Goal: Transaction & Acquisition: Purchase product/service

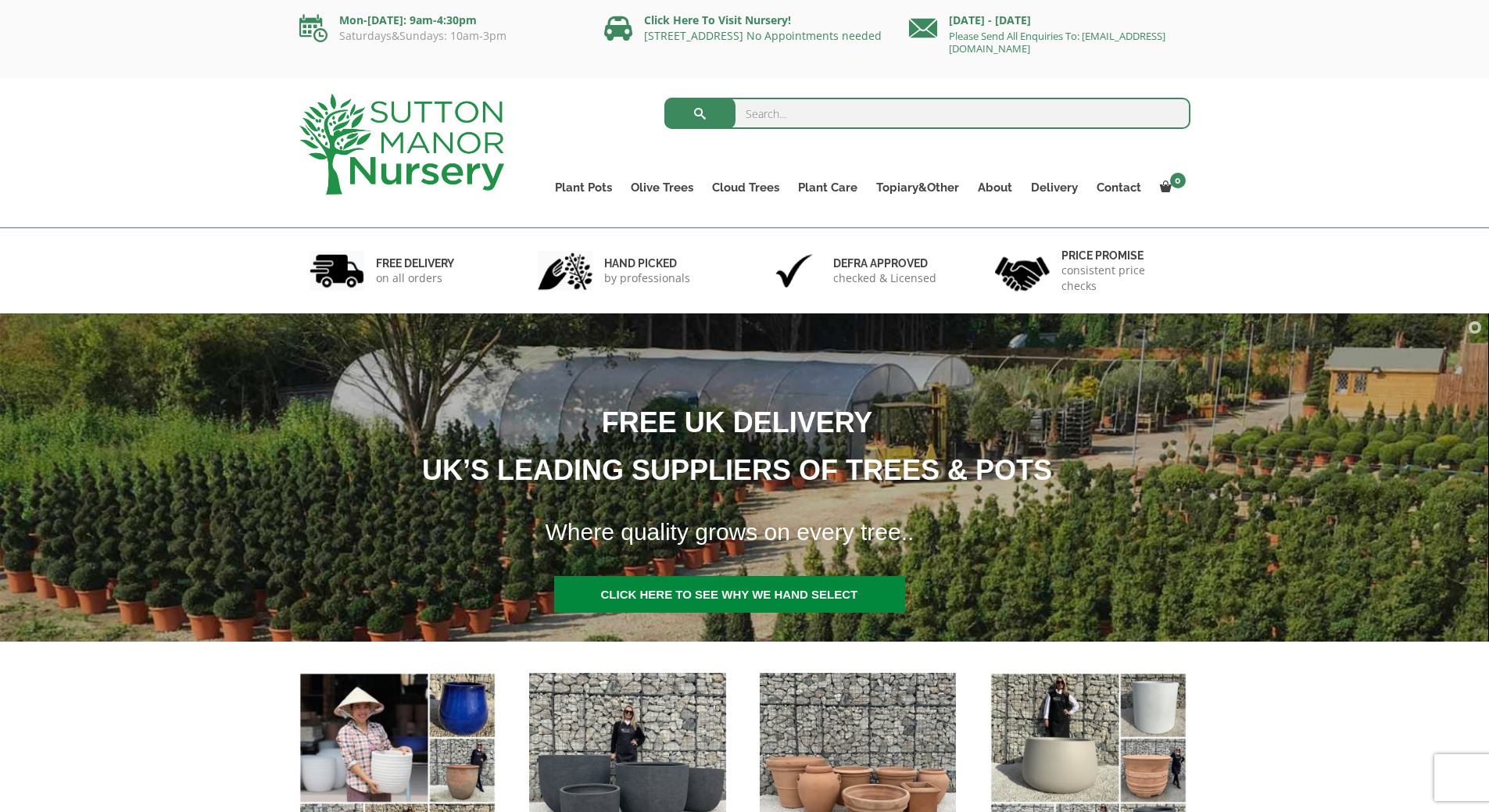
click at [901, 115] on input "search" at bounding box center [927, 113] width 526 height 31
type input "como"
click at [665, 97] on button "submit" at bounding box center [700, 113] width 71 height 31
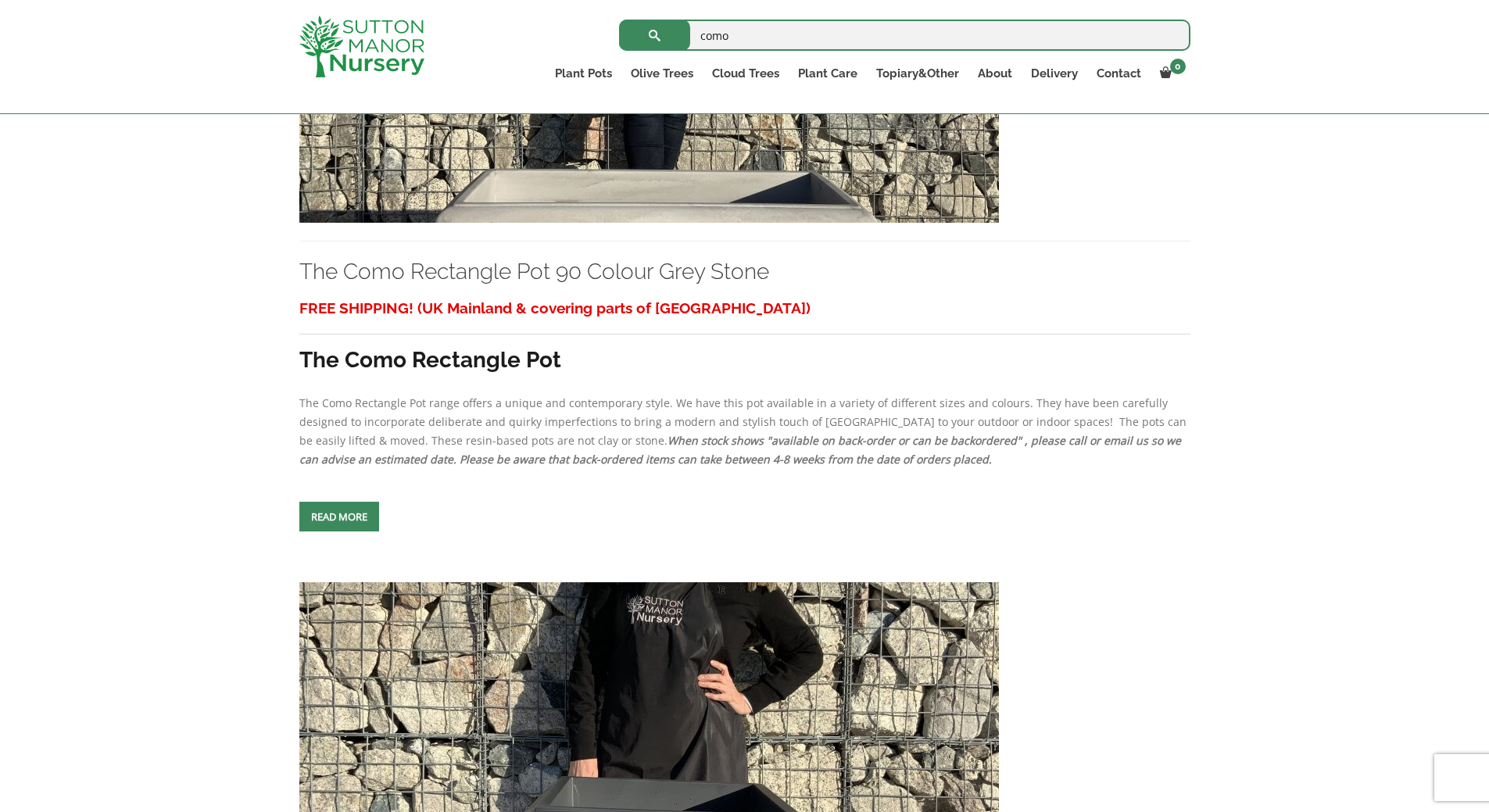
scroll to position [2539, 0]
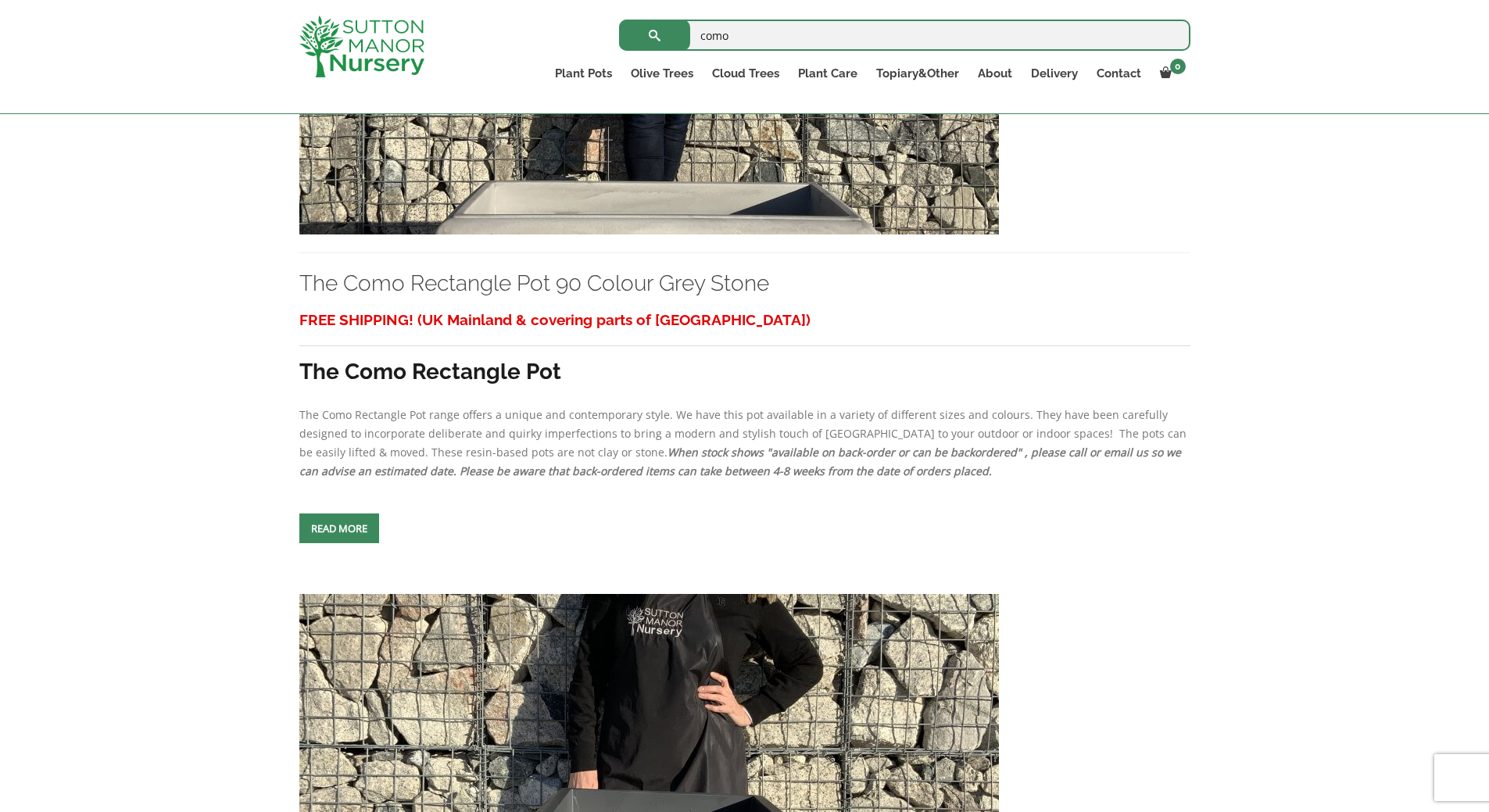
click at [375, 512] on div "FREE SHIPPING! (UK Mainland & covering parts of Scotland) The Como Rectangle Po…" at bounding box center [744, 427] width 891 height 243
click at [339, 528] on span at bounding box center [339, 528] width 0 height 0
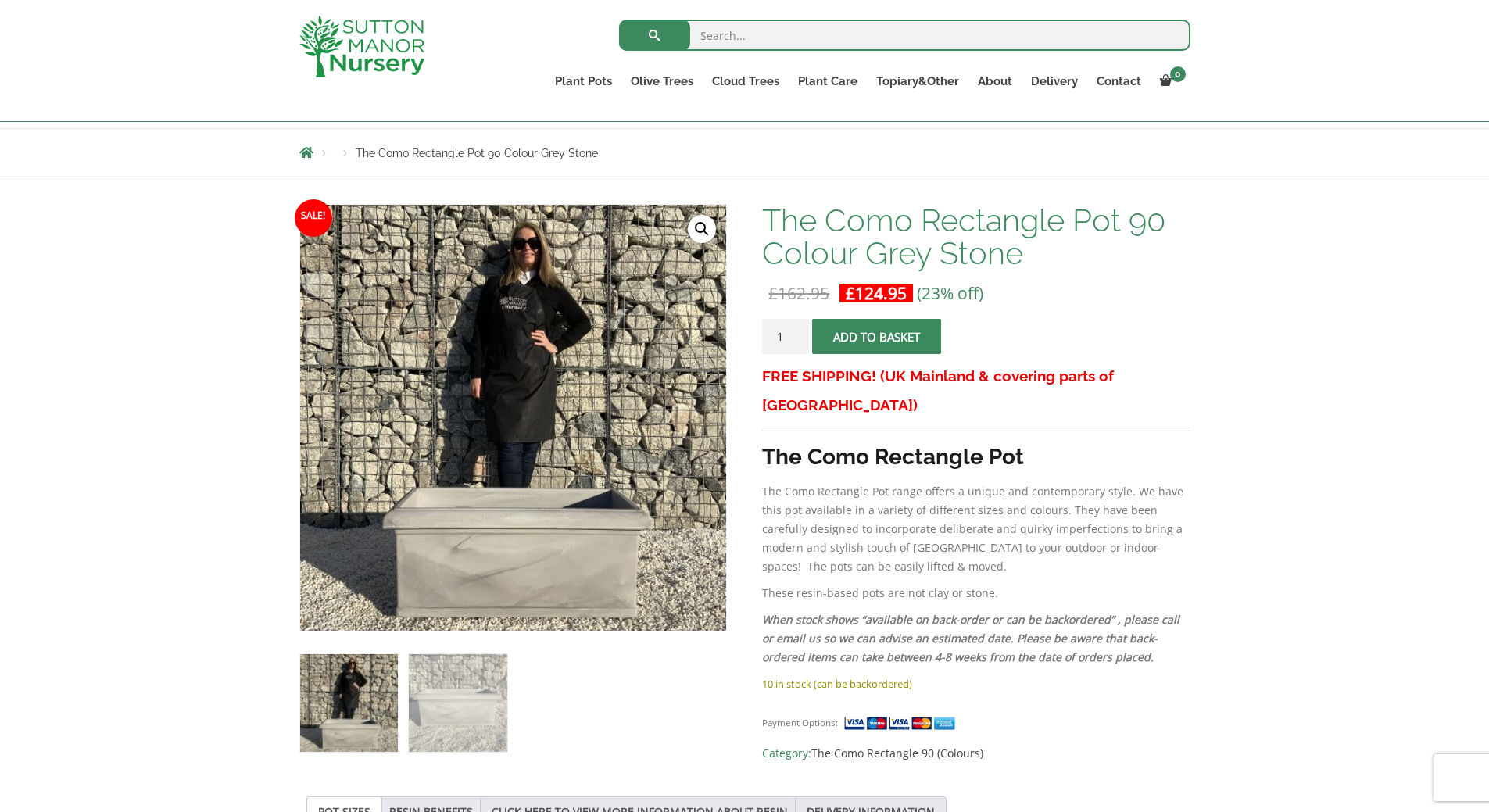
scroll to position [147, 0]
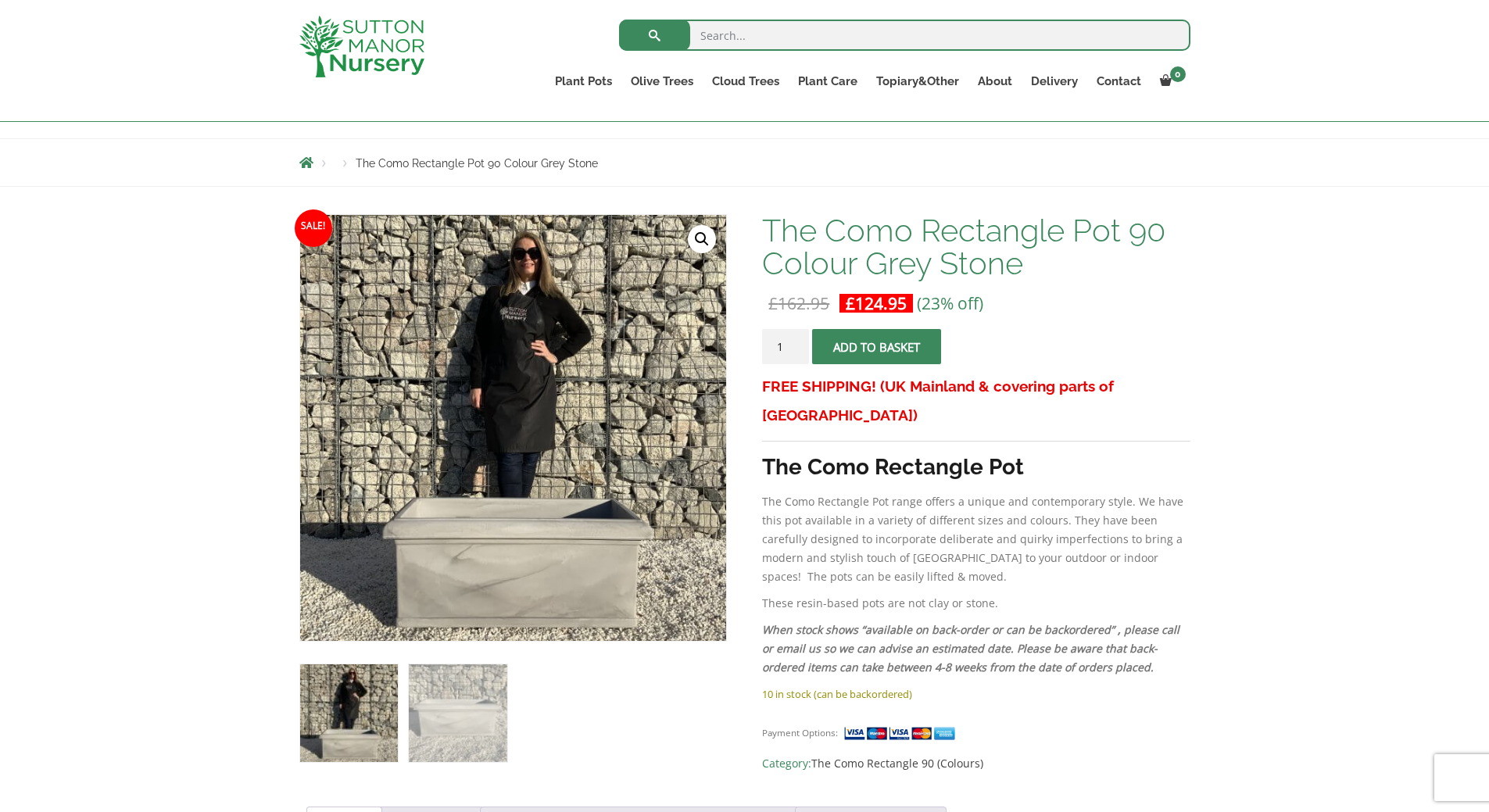
drag, startPoint x: 896, startPoint y: 339, endPoint x: 905, endPoint y: 342, distance: 9.5
click at [905, 342] on button "Add to basket" at bounding box center [877, 346] width 129 height 35
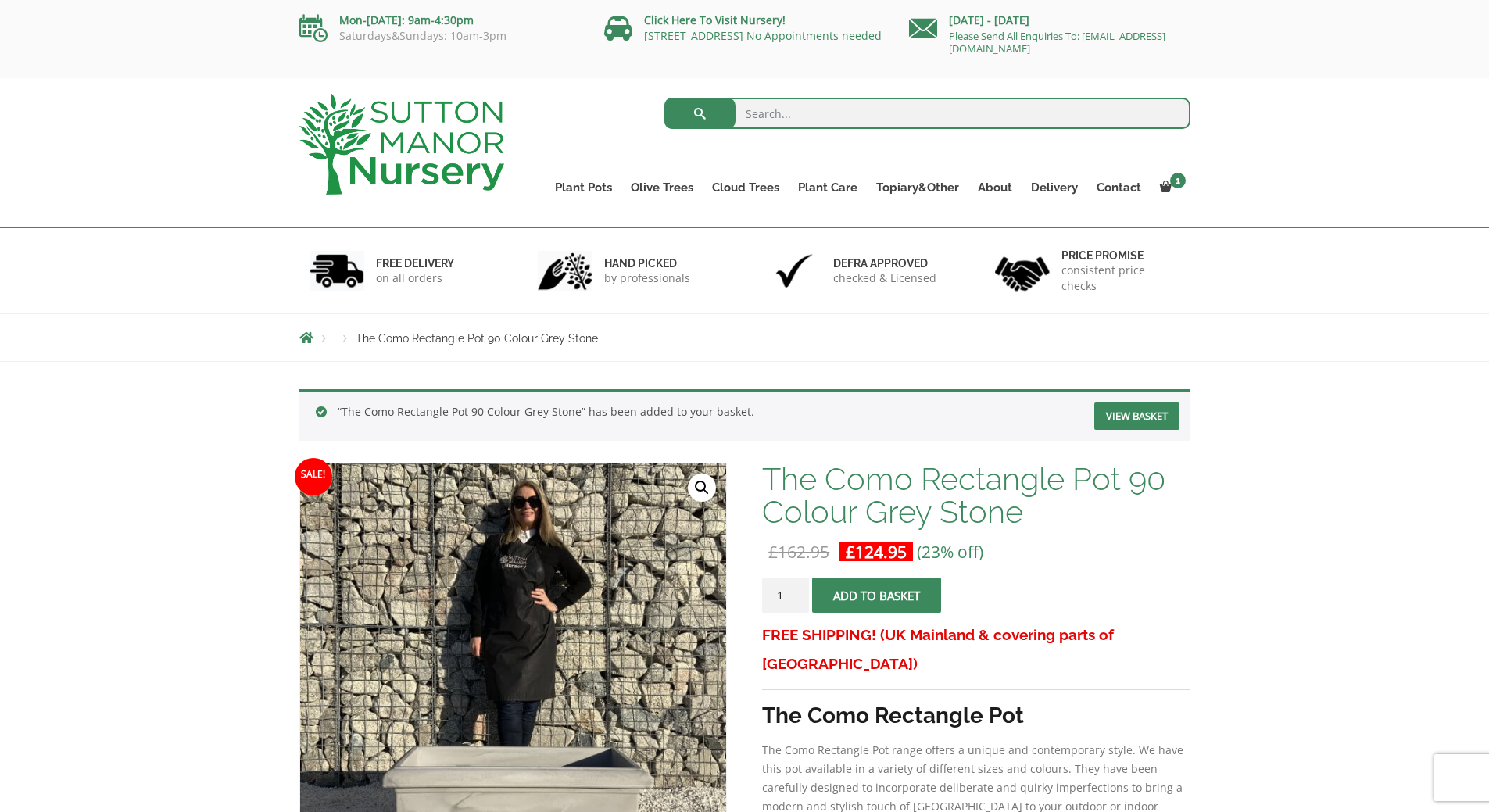
click at [1159, 406] on link "View basket" at bounding box center [1136, 416] width 85 height 28
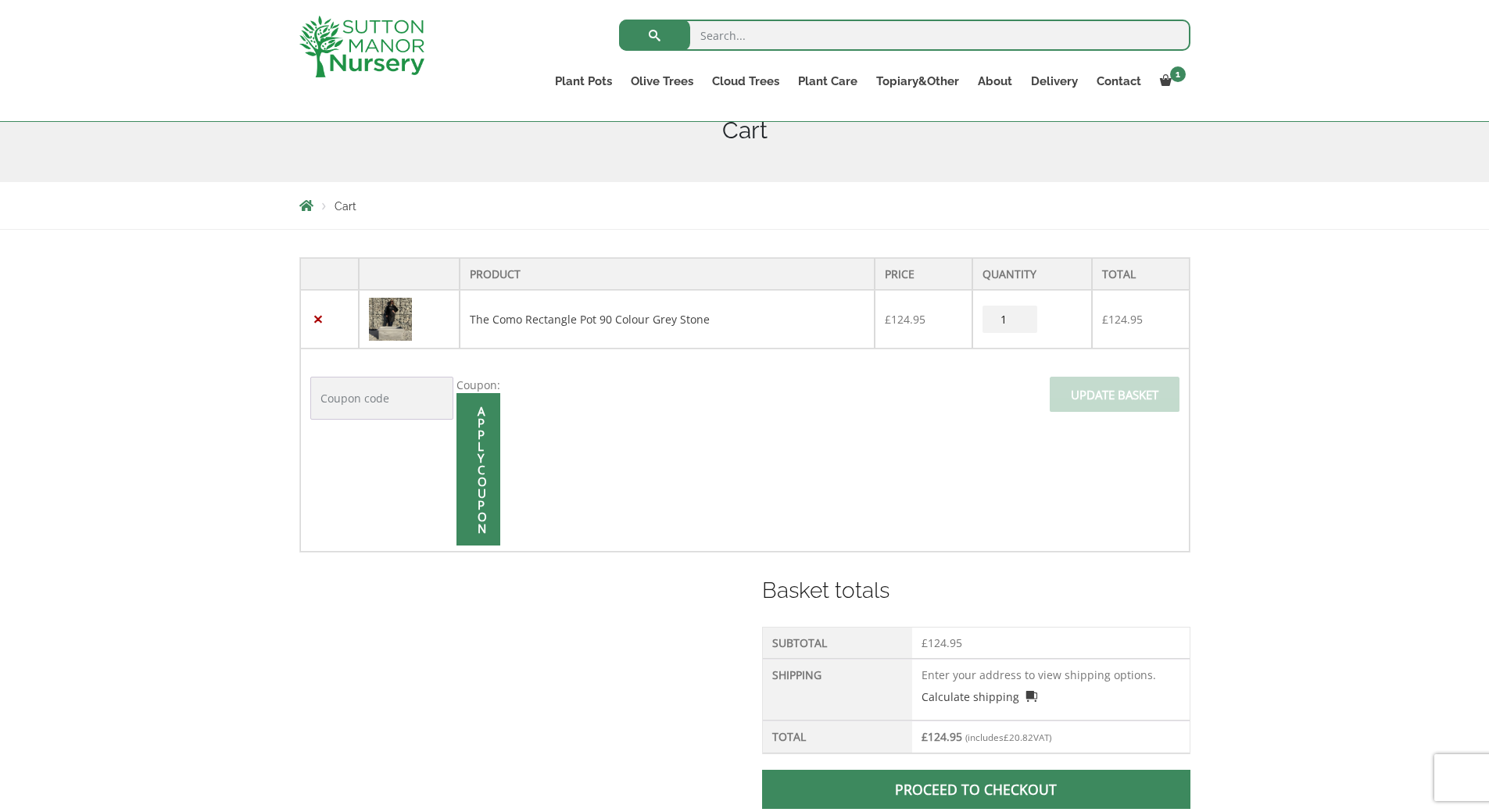
scroll to position [339, 0]
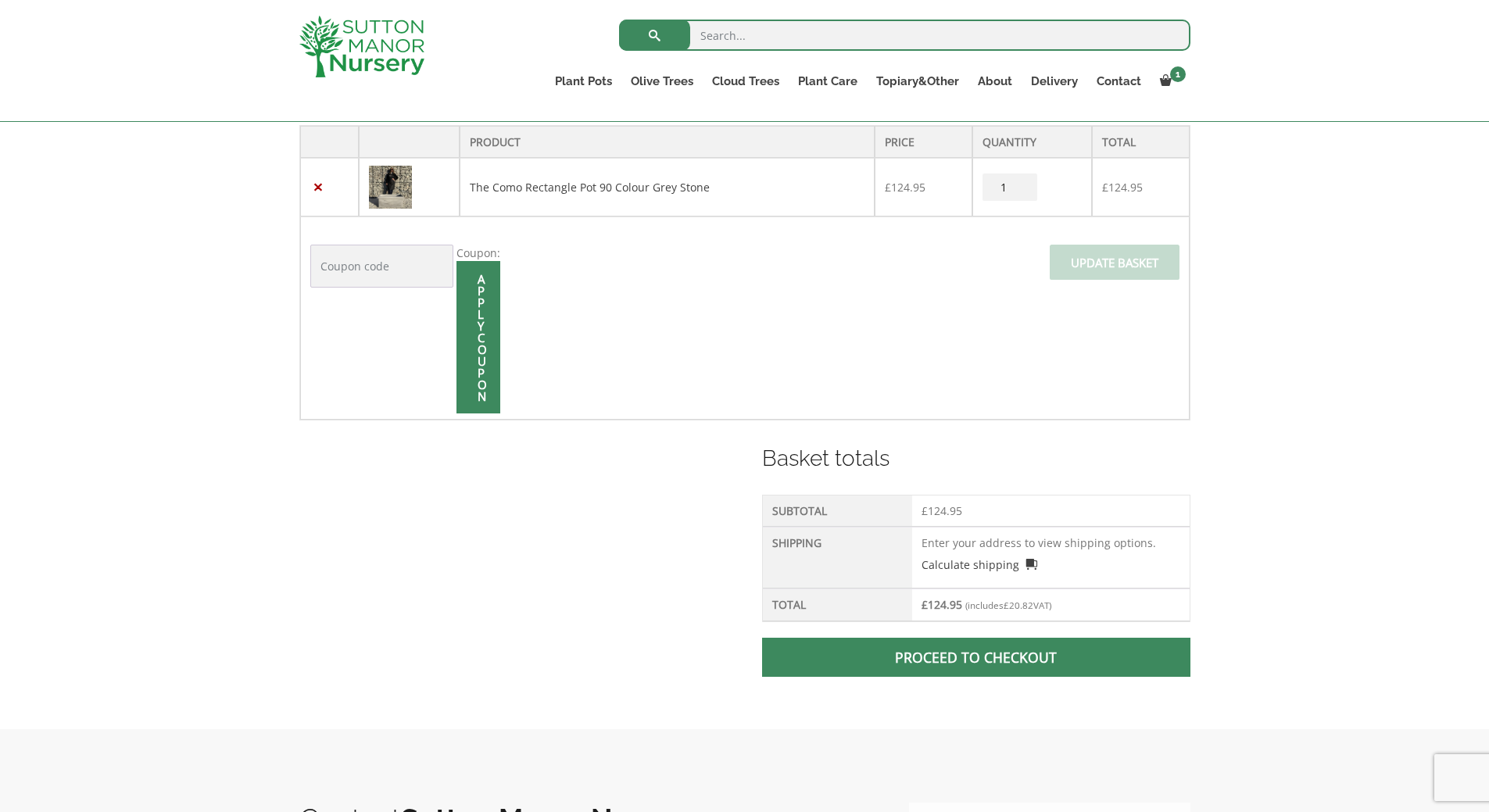
click at [993, 659] on link "Proceed to checkout" at bounding box center [976, 657] width 428 height 39
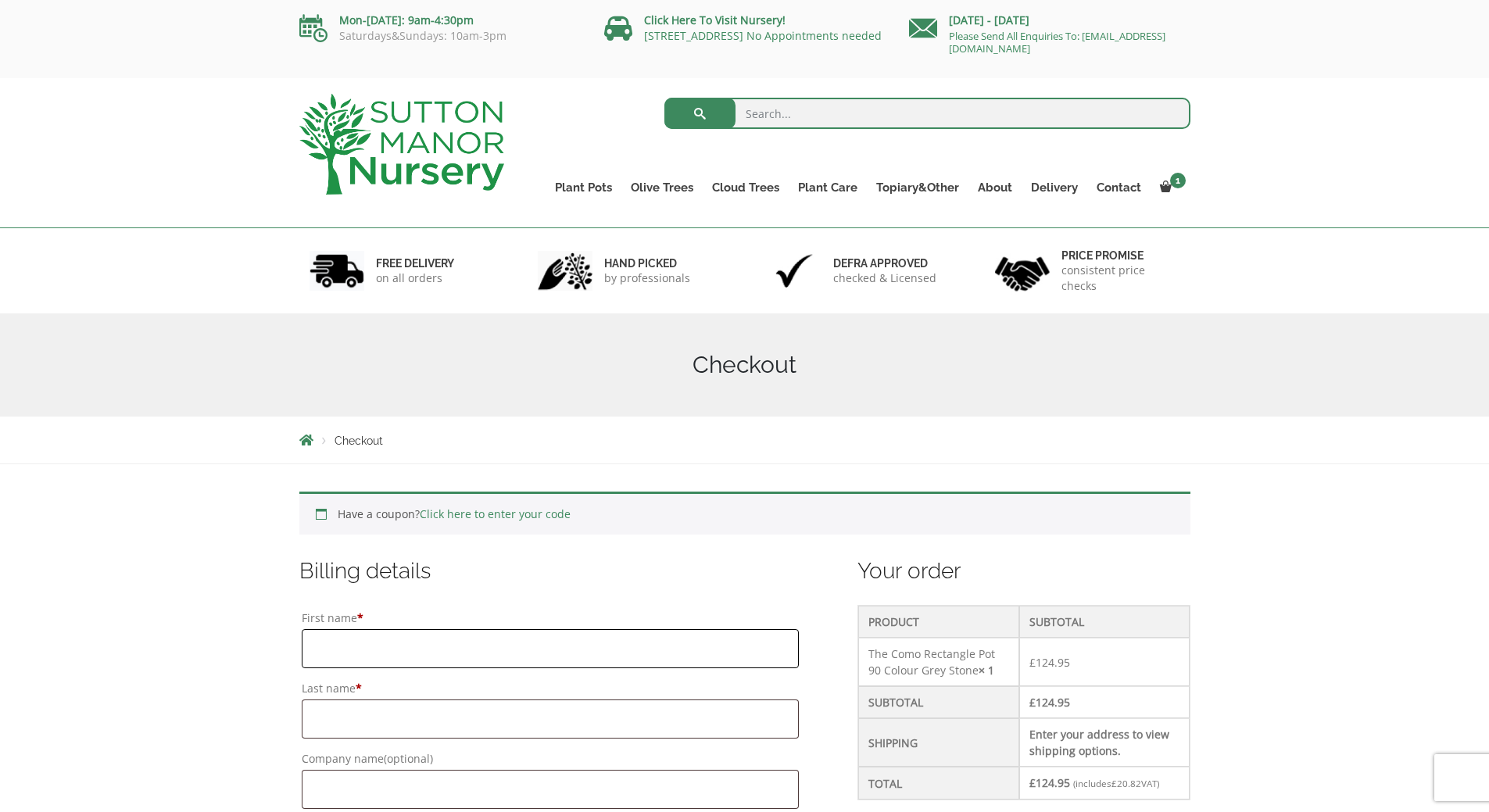
click at [418, 642] on input "First name *" at bounding box center [551, 648] width 498 height 39
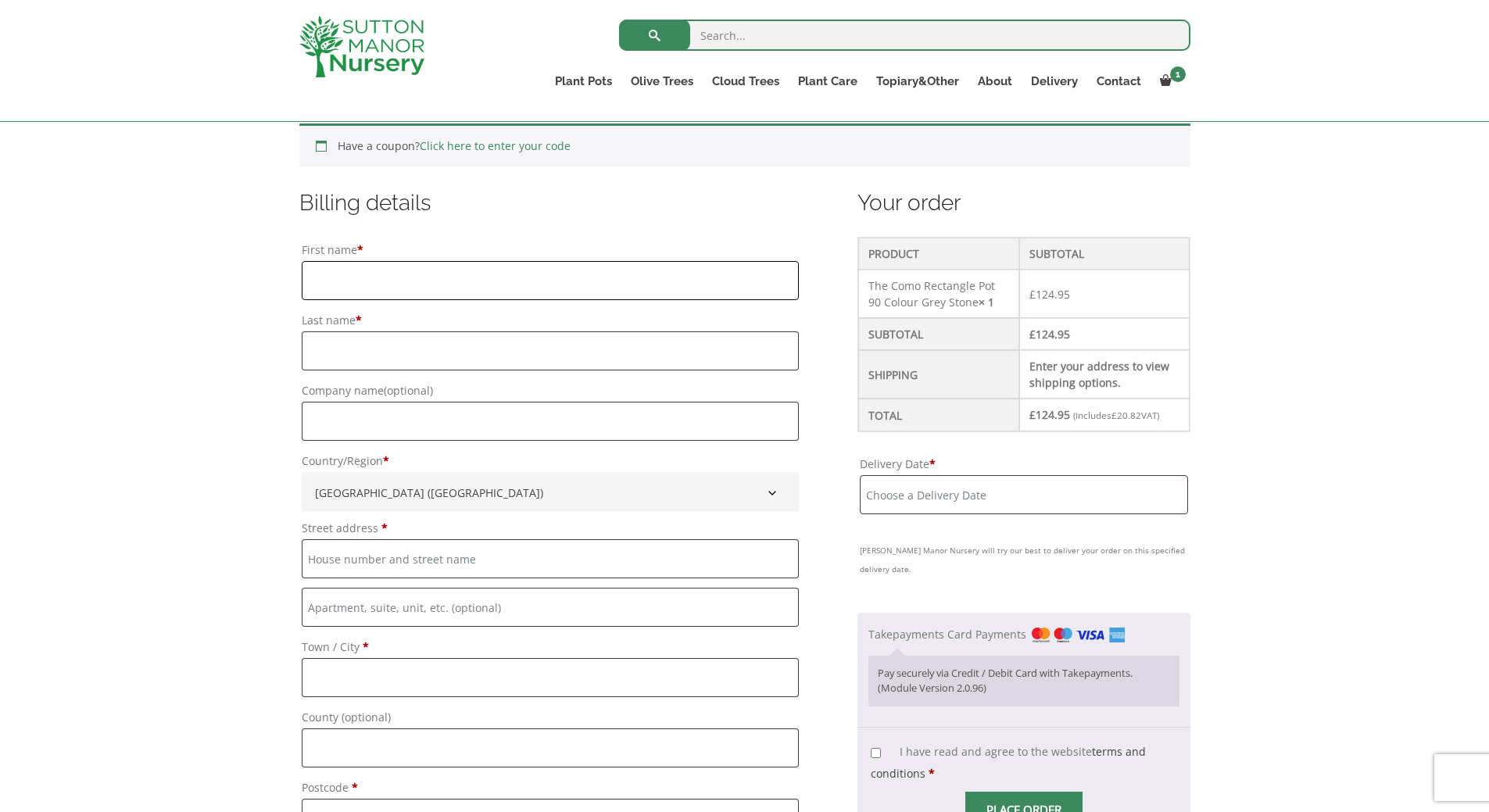
scroll to position [337, 0]
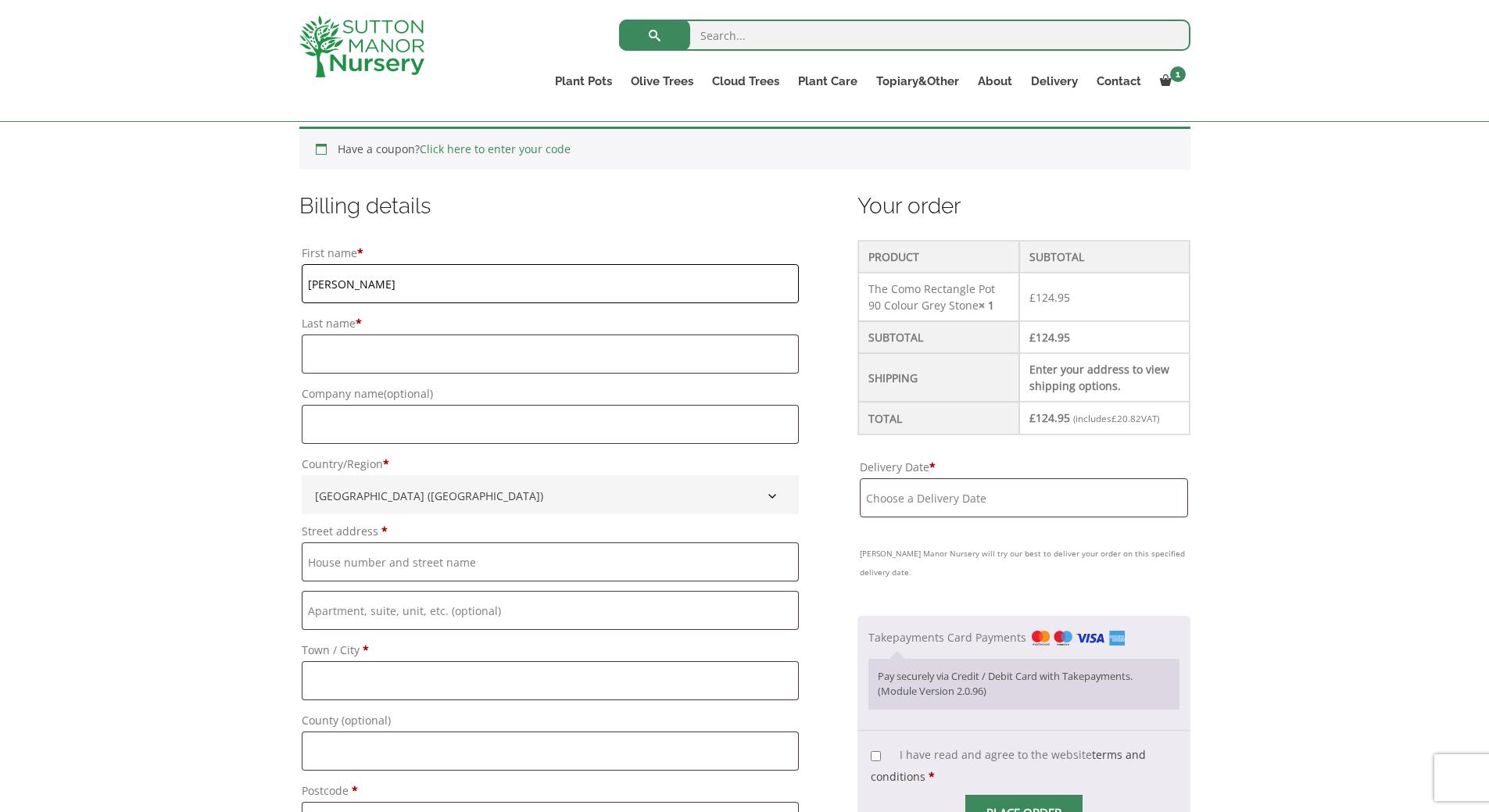
type input "Timothy"
type input "Hodgson"
type input "42 prey heath close"
type input "woking"
type input "[GEOGRAPHIC_DATA]"
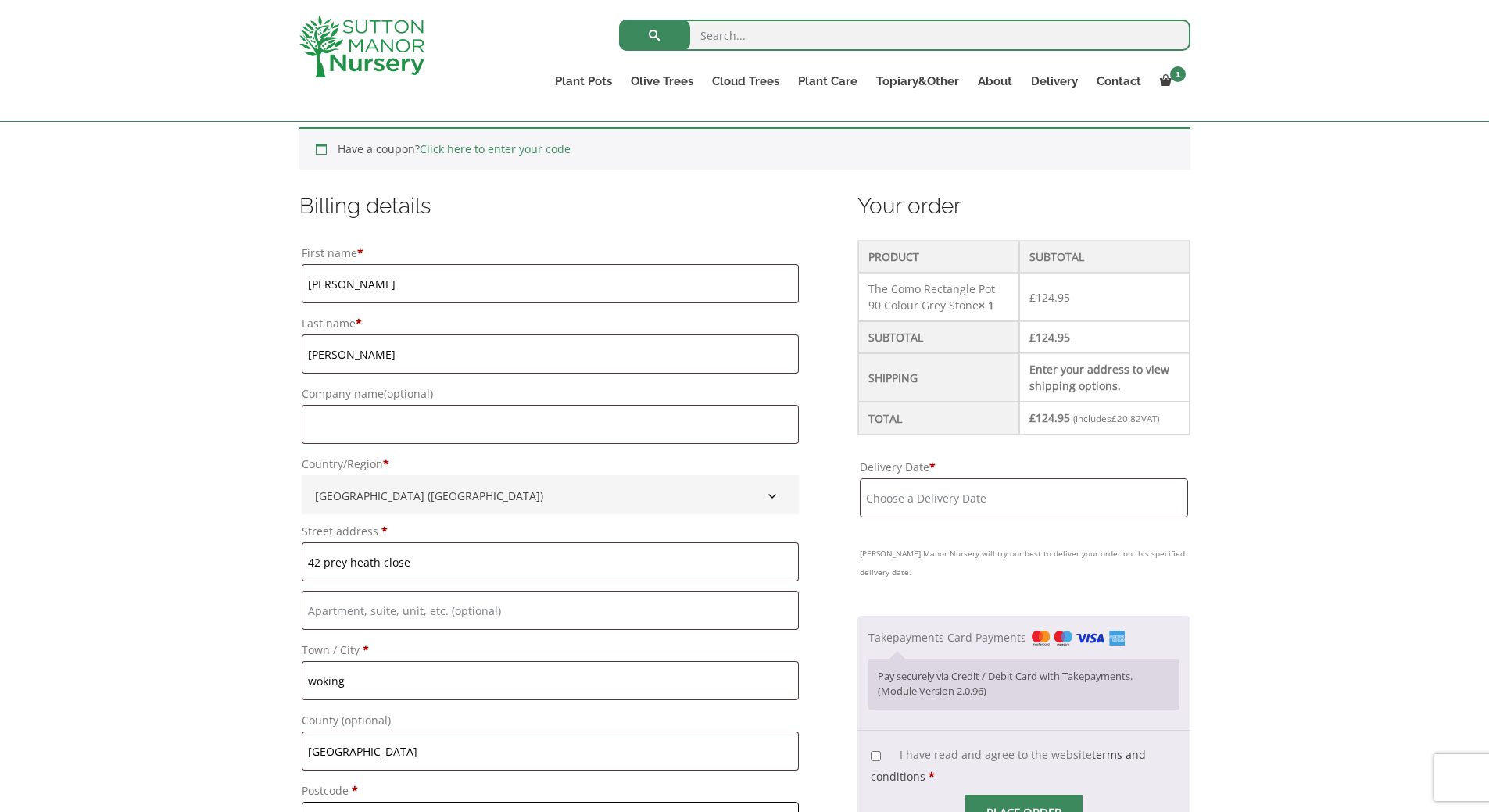
type input "GU22 0SP"
type input "[PHONE_NUMBER]"
type input "[PERSON_NAME][EMAIL_ADDRESS][PERSON_NAME][DOMAIN_NAME]"
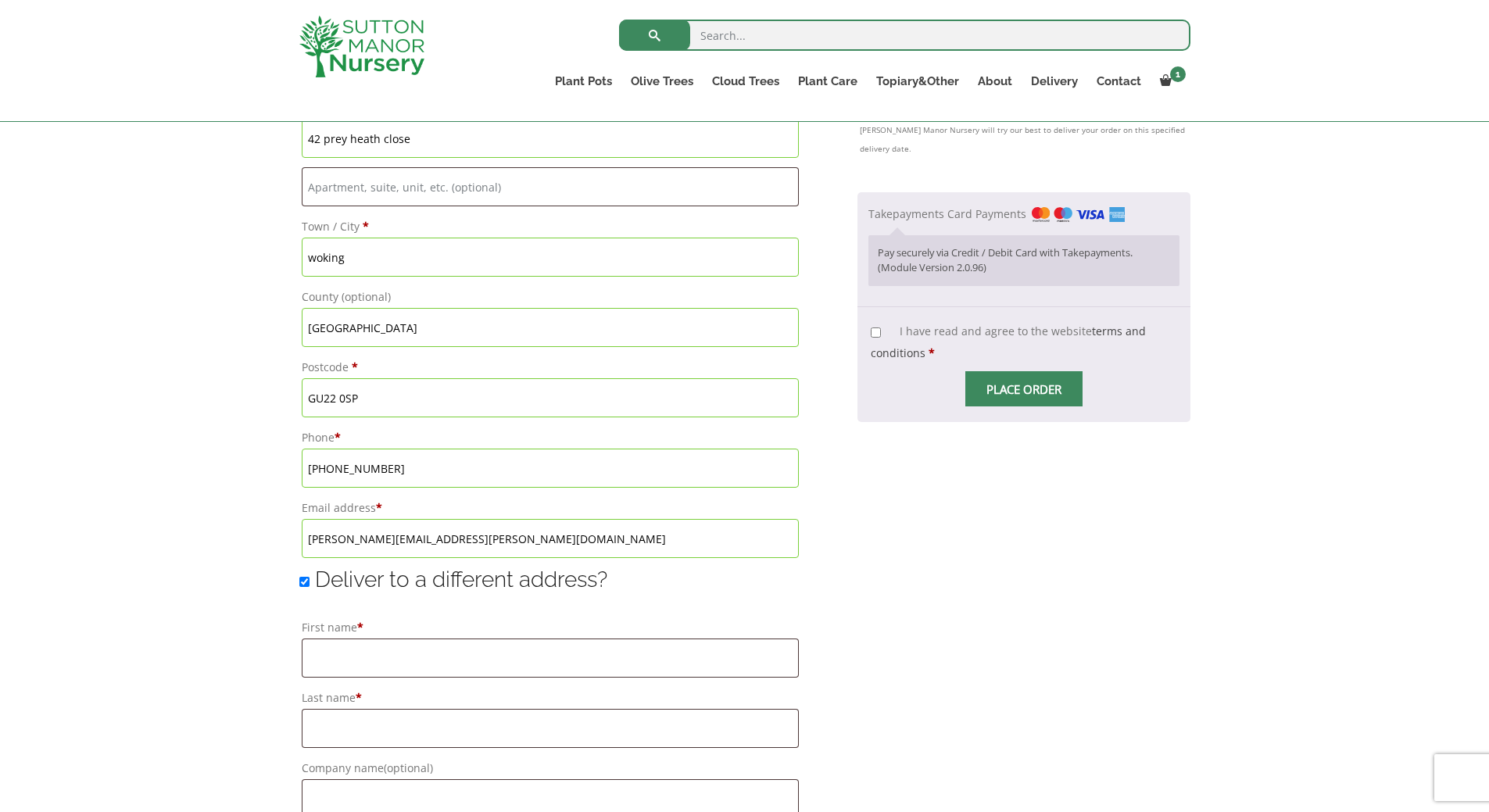
scroll to position [797, 0]
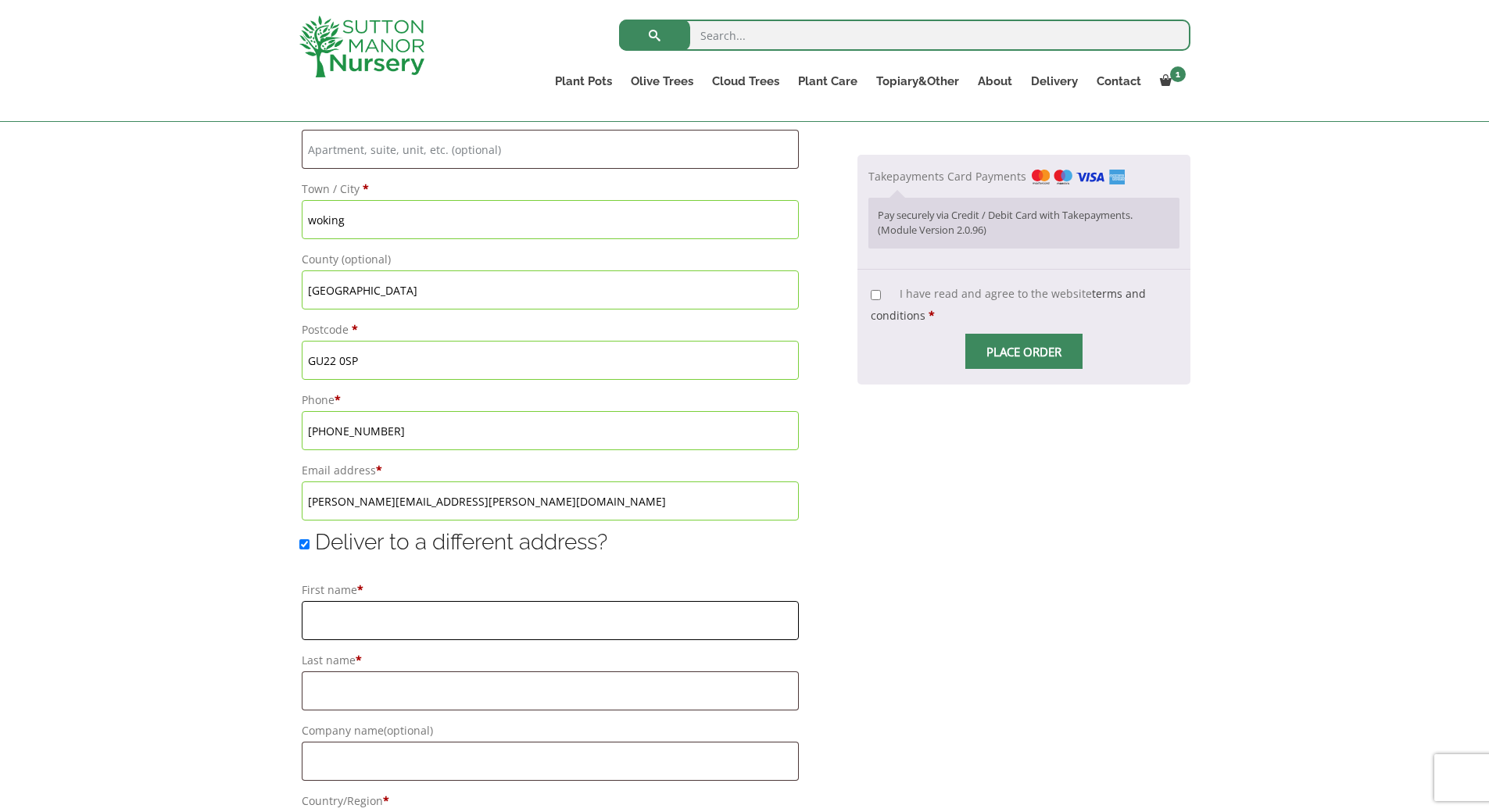
click at [364, 609] on input "First name *" at bounding box center [551, 620] width 498 height 39
type input "vincenzo"
click at [369, 697] on input "Last name *" at bounding box center [551, 690] width 498 height 39
click at [369, 775] on input "Company name (optional)" at bounding box center [551, 761] width 498 height 39
click at [329, 687] on input "otttaviano" at bounding box center [551, 690] width 498 height 39
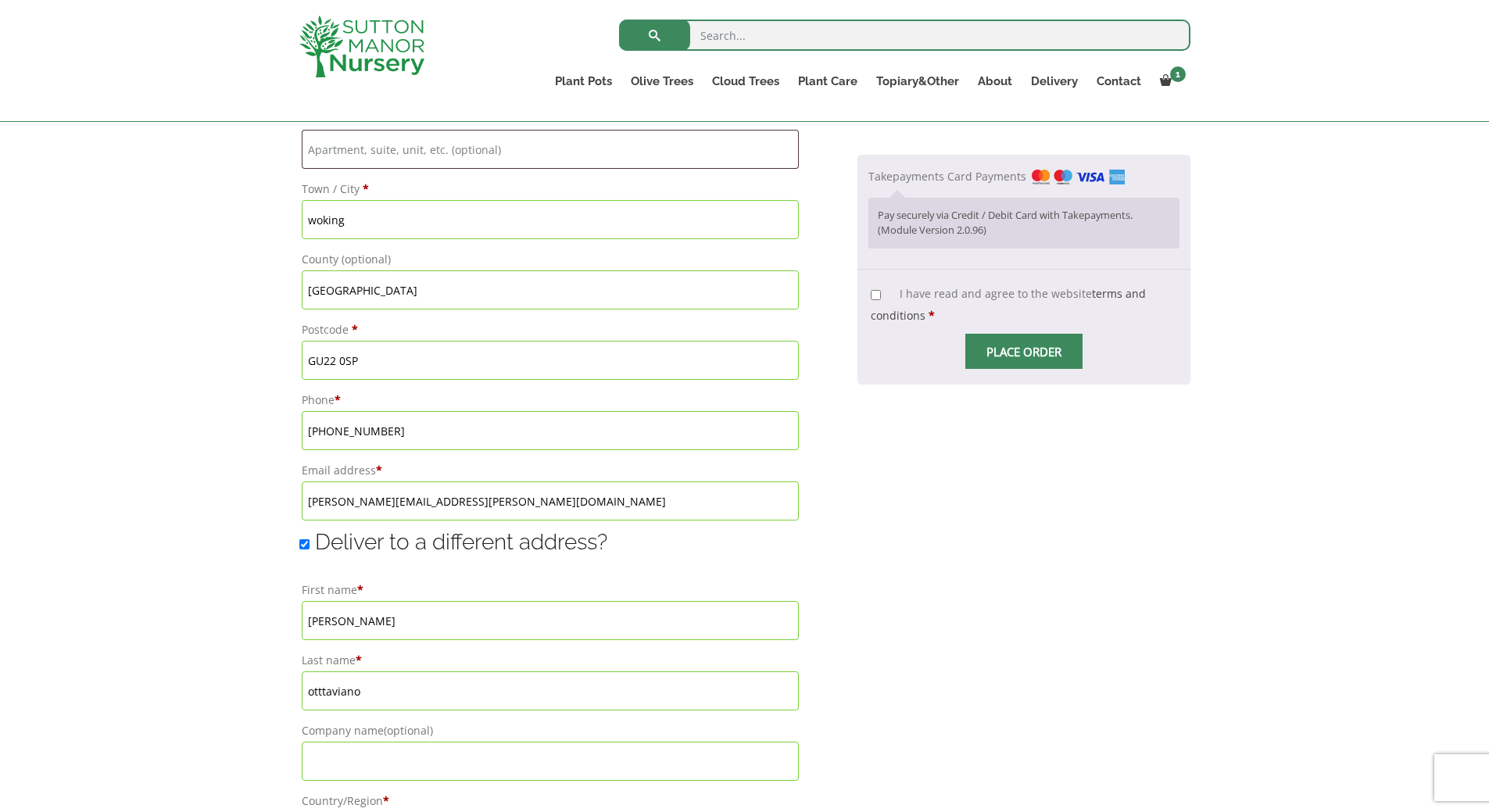
click at [323, 689] on input "otttaviano" at bounding box center [551, 690] width 498 height 39
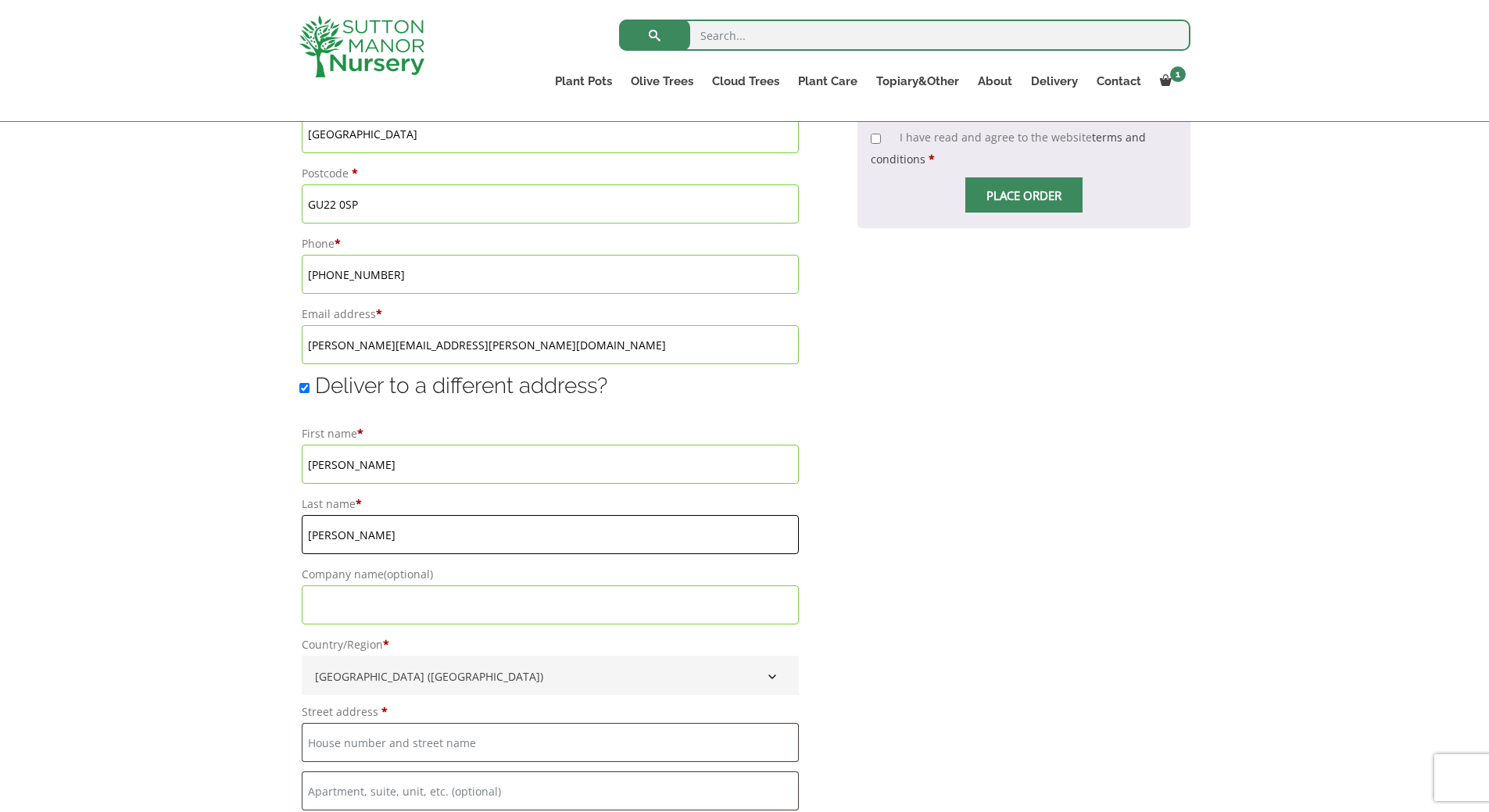
scroll to position [1039, 0]
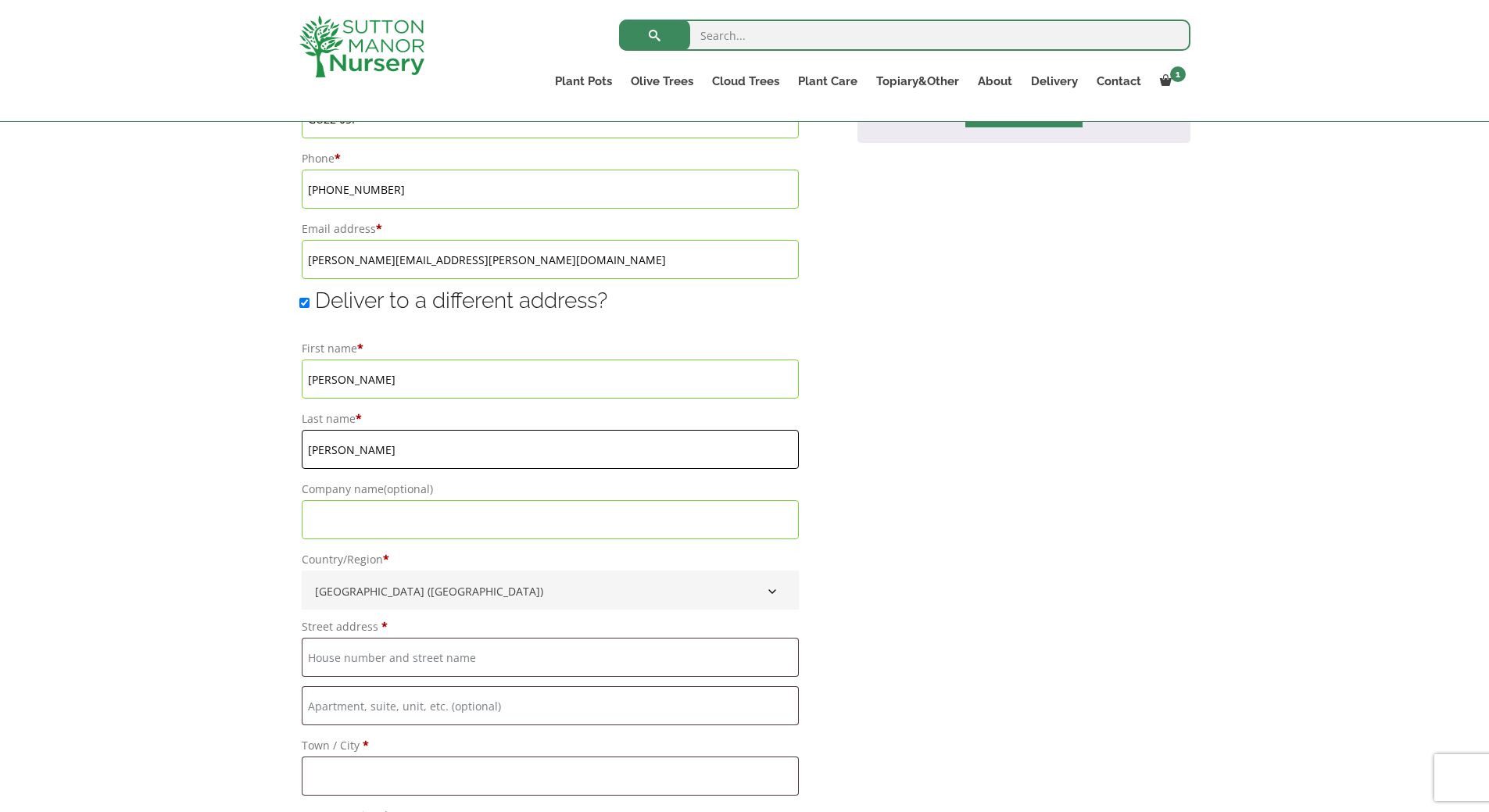
type input "ottaviano"
click at [473, 651] on input "Street address *" at bounding box center [551, 657] width 498 height 39
type input "14 stannary place"
click at [429, 775] on input "Town / City *" at bounding box center [551, 775] width 498 height 39
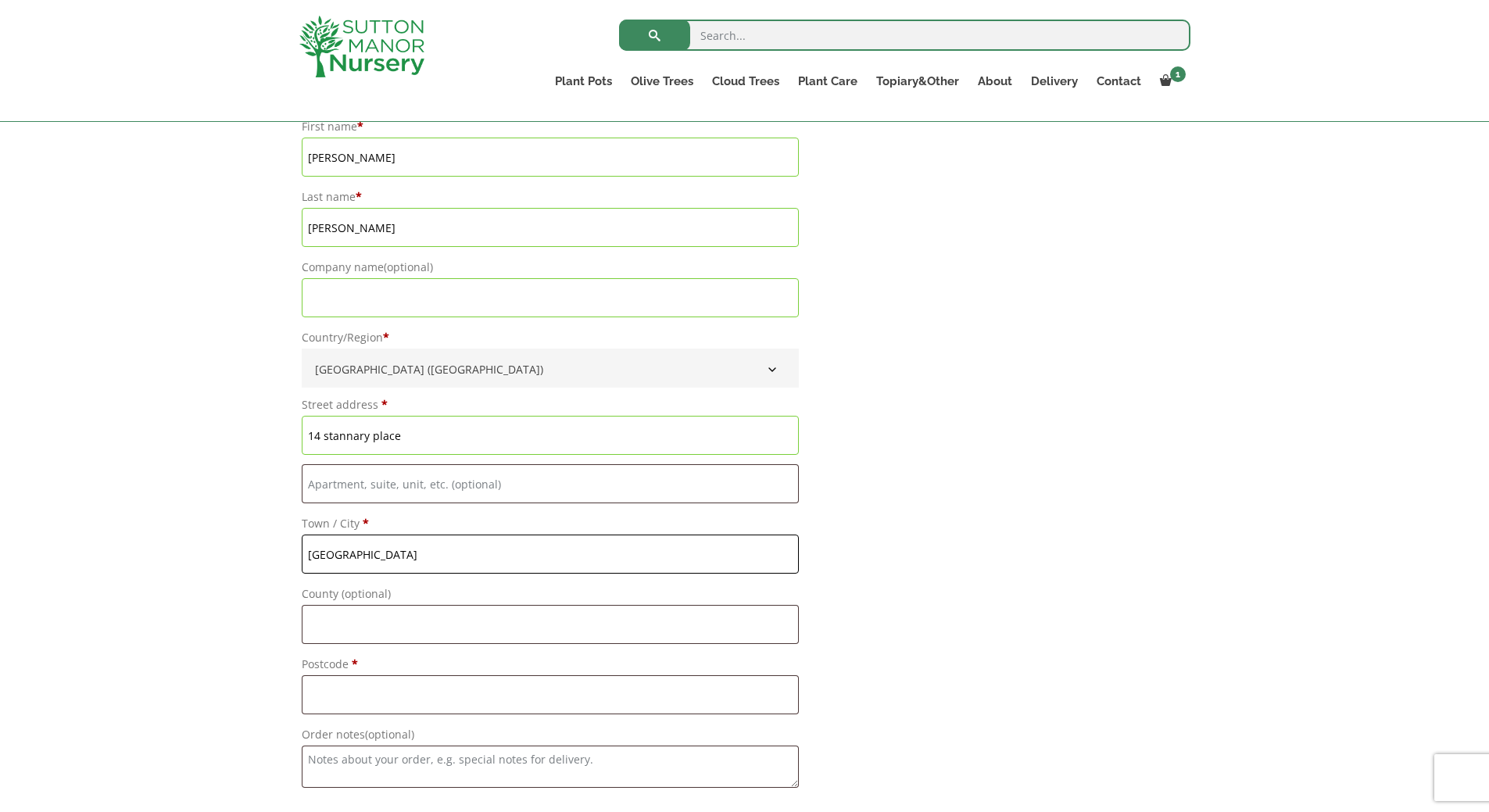
scroll to position [1360, 0]
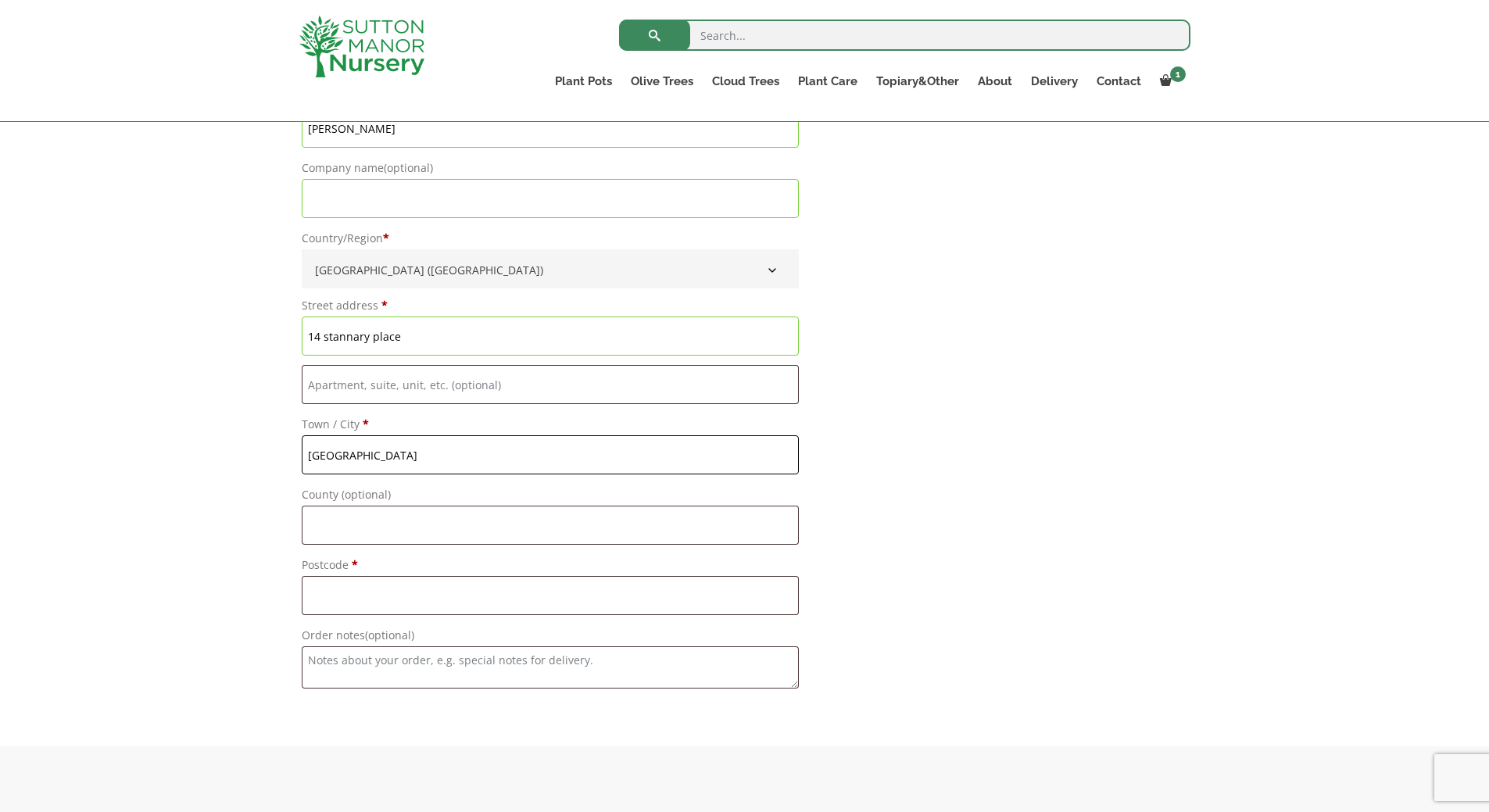
type input "[GEOGRAPHIC_DATA]"
click at [386, 590] on input "Postcode *" at bounding box center [551, 595] width 498 height 39
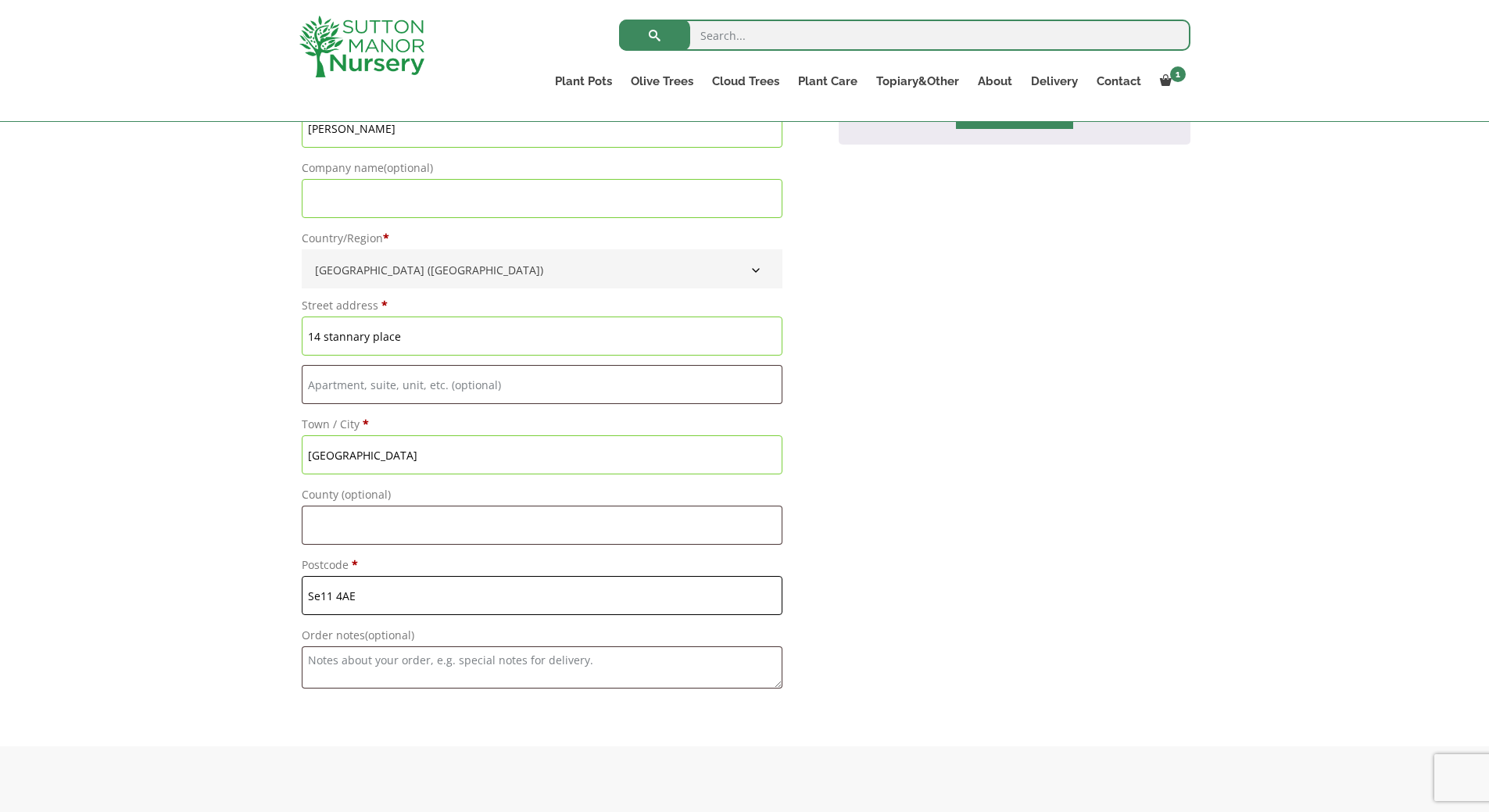
click at [321, 596] on input "Se11 4AE" at bounding box center [543, 595] width 481 height 39
type input "SE11 4AE"
click at [353, 666] on textarea "Order notes (optional)" at bounding box center [543, 667] width 481 height 42
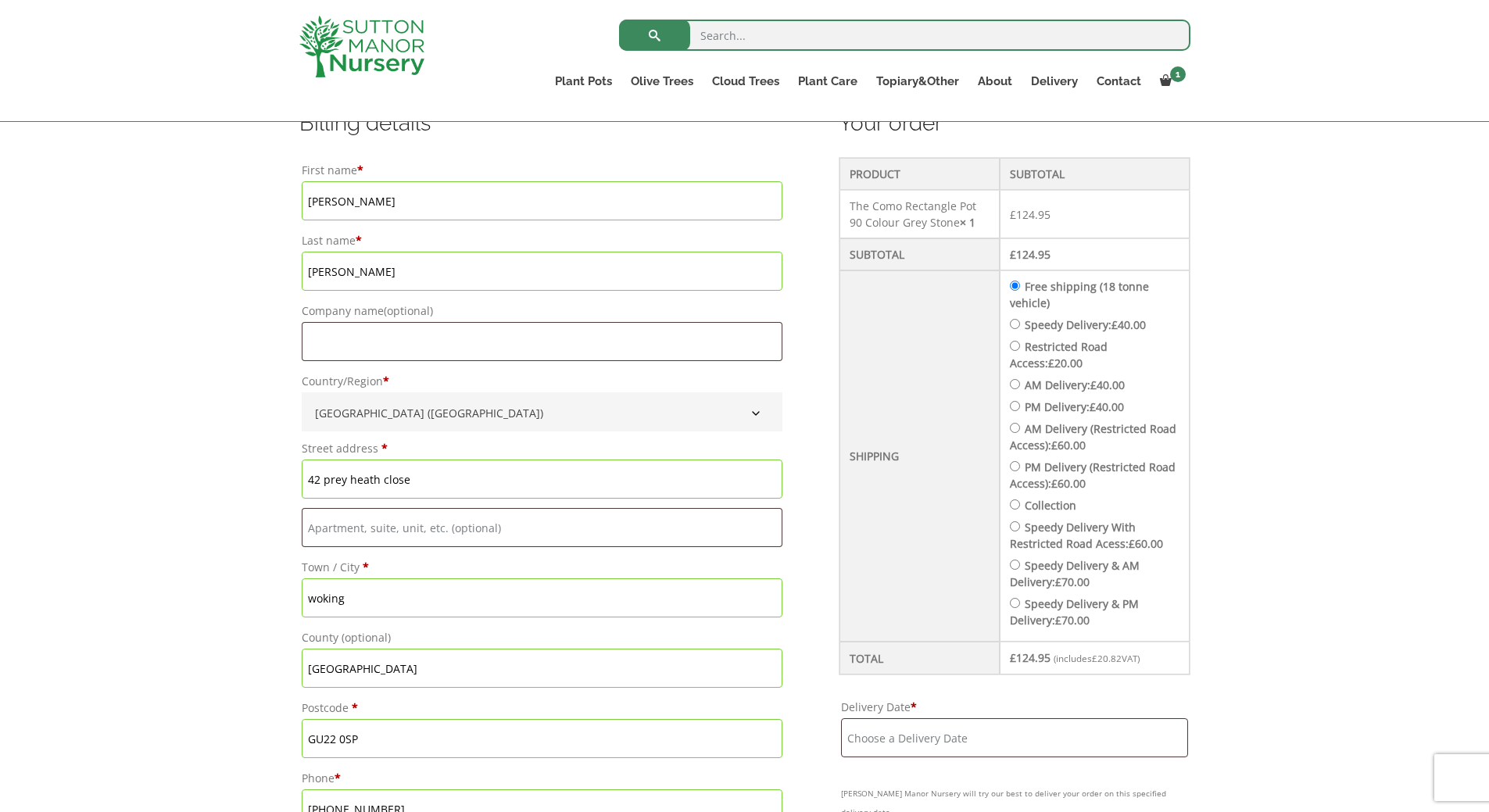
scroll to position [417, 0]
type textarea "2nd floor flat in gated development"
click at [961, 742] on input "Delivery Date *" at bounding box center [1013, 740] width 346 height 39
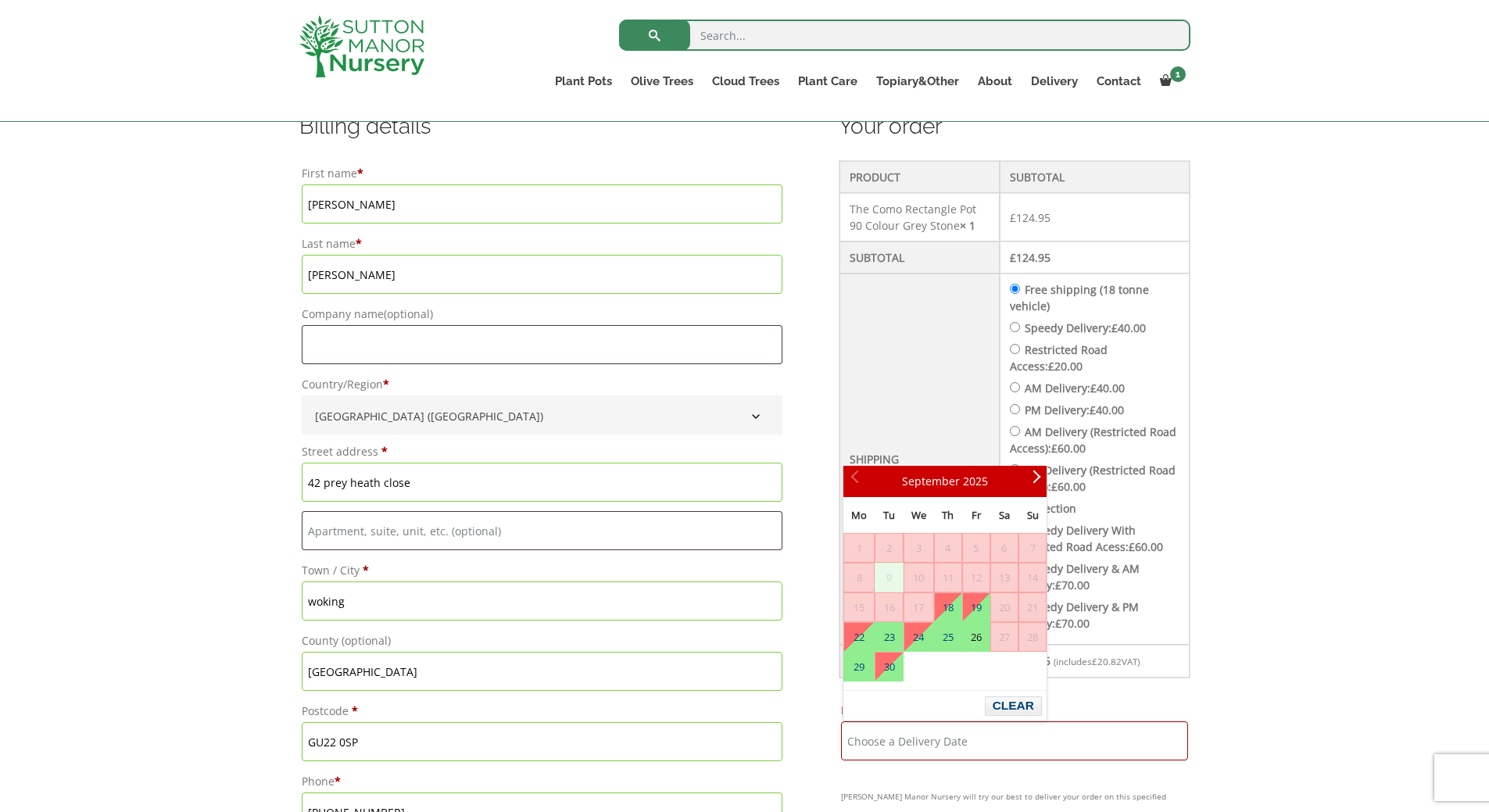
click at [973, 640] on link "26" at bounding box center [976, 637] width 27 height 28
type input "[DATE]"
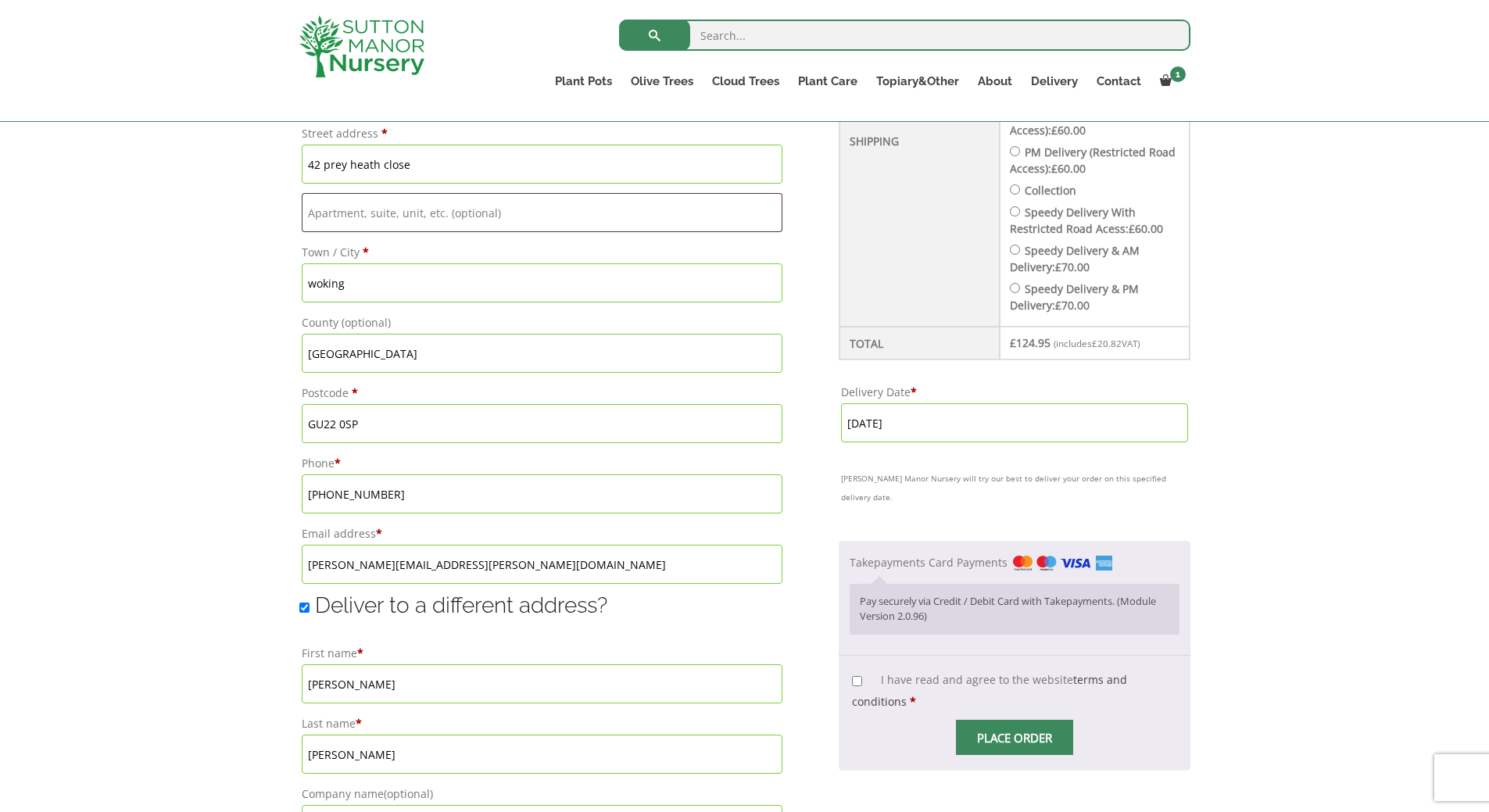
scroll to position [849, 0]
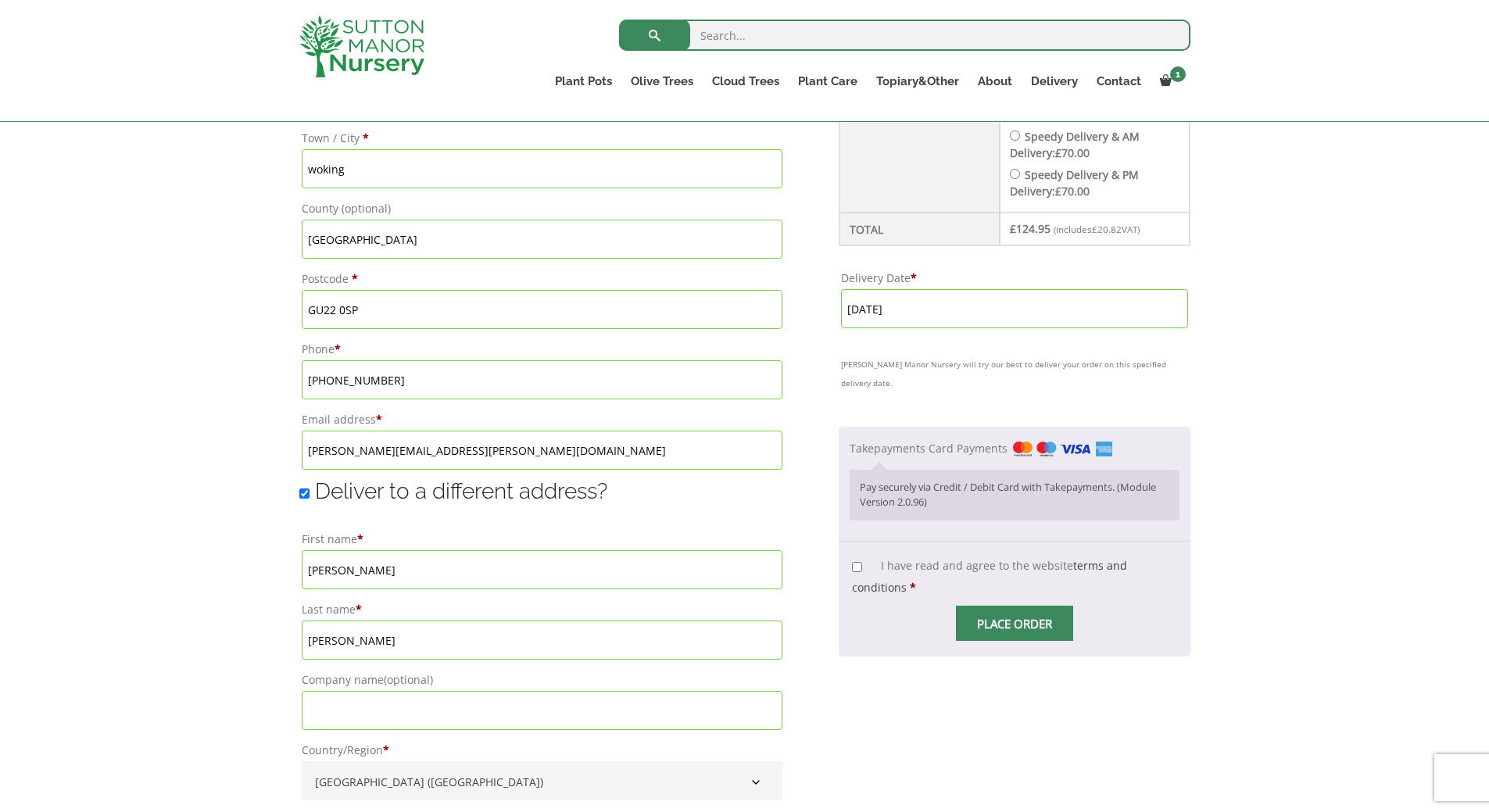
click at [856, 562] on input "I have read and agree to the website terms and conditions *" at bounding box center [856, 566] width 10 height 10
checkbox input "true"
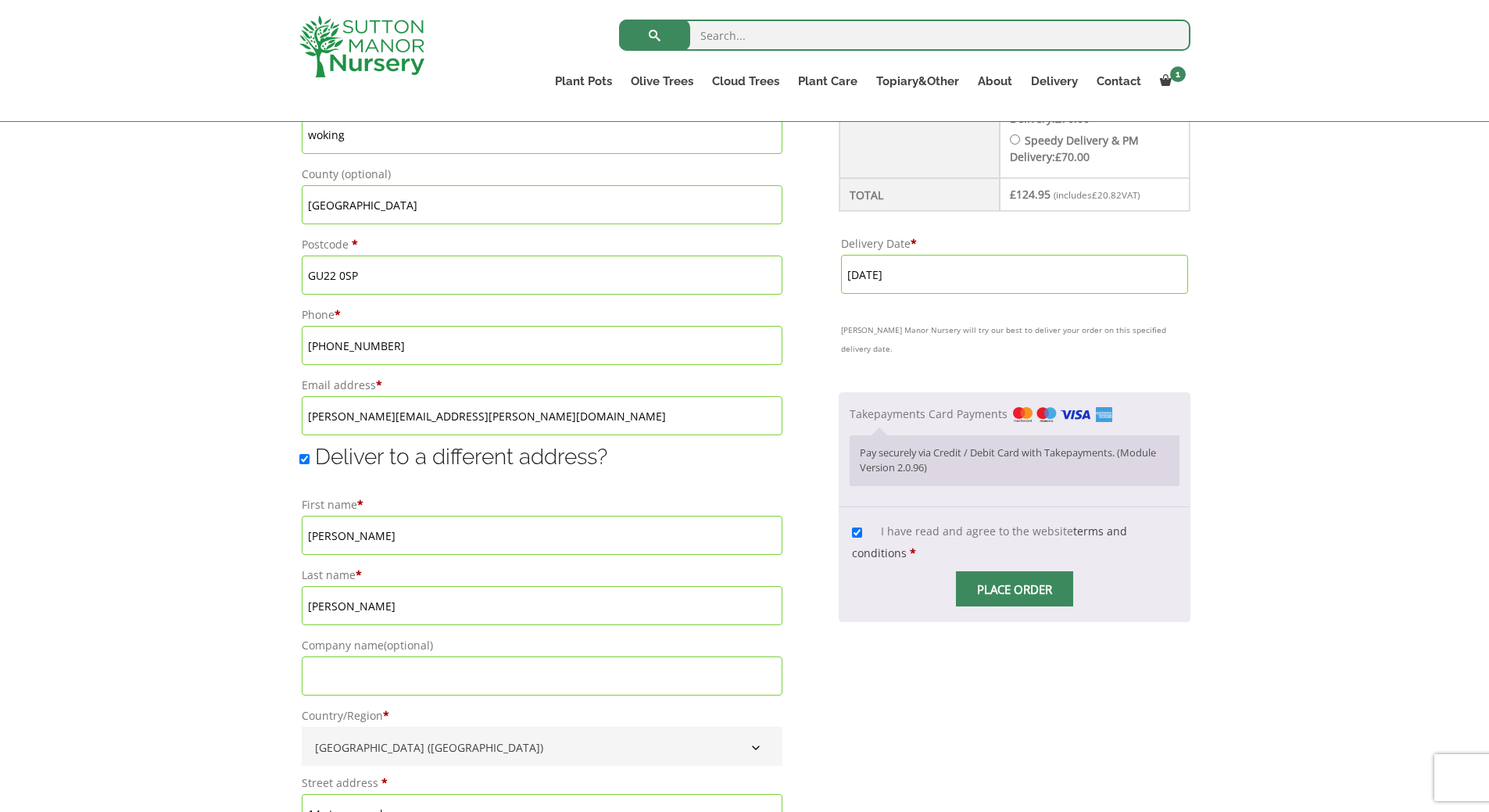
scroll to position [962, 0]
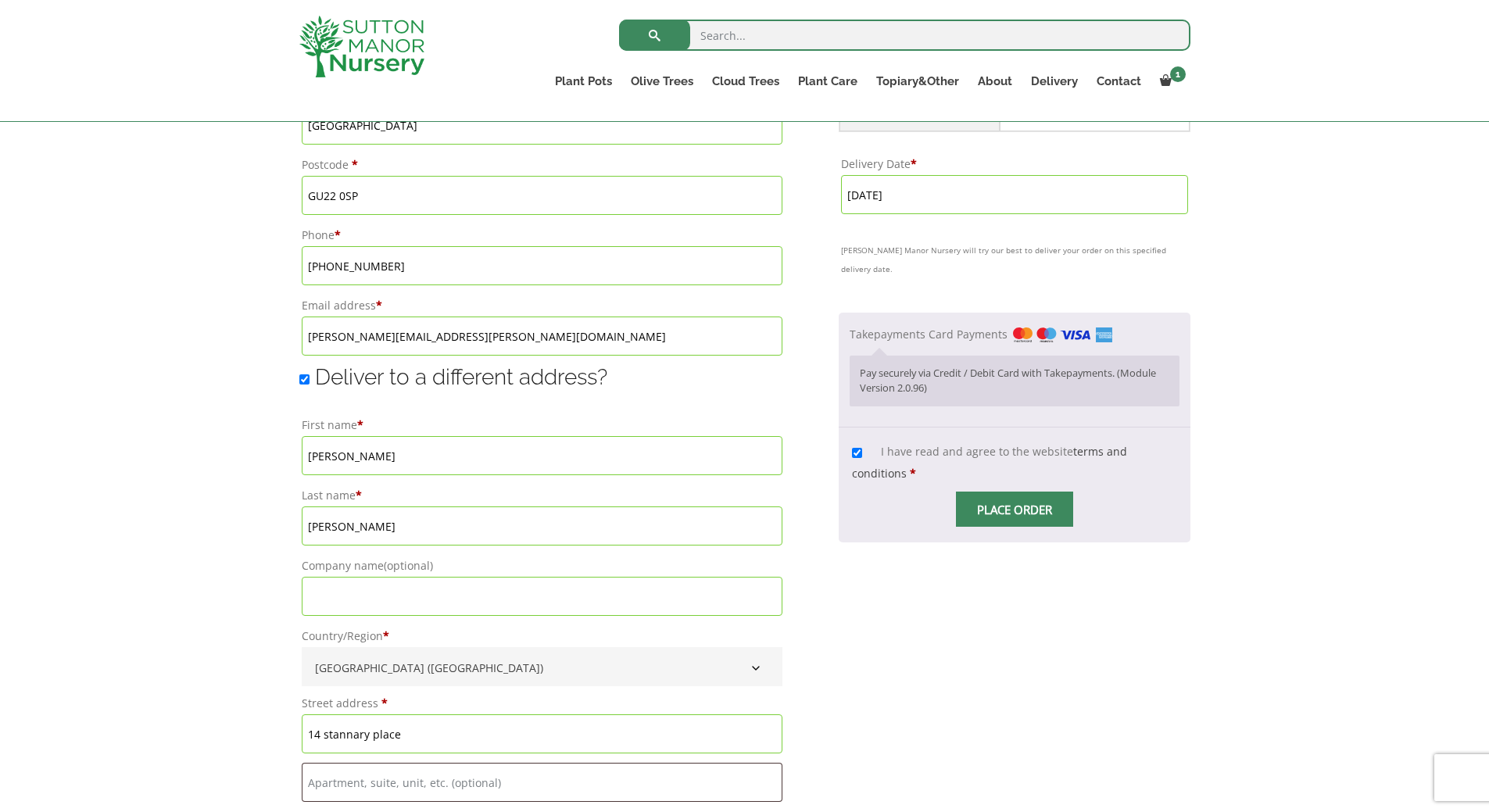
click at [1014, 509] on span "Checkout" at bounding box center [1014, 509] width 0 height 0
click at [1010, 494] on input "Place order" at bounding box center [1014, 508] width 118 height 35
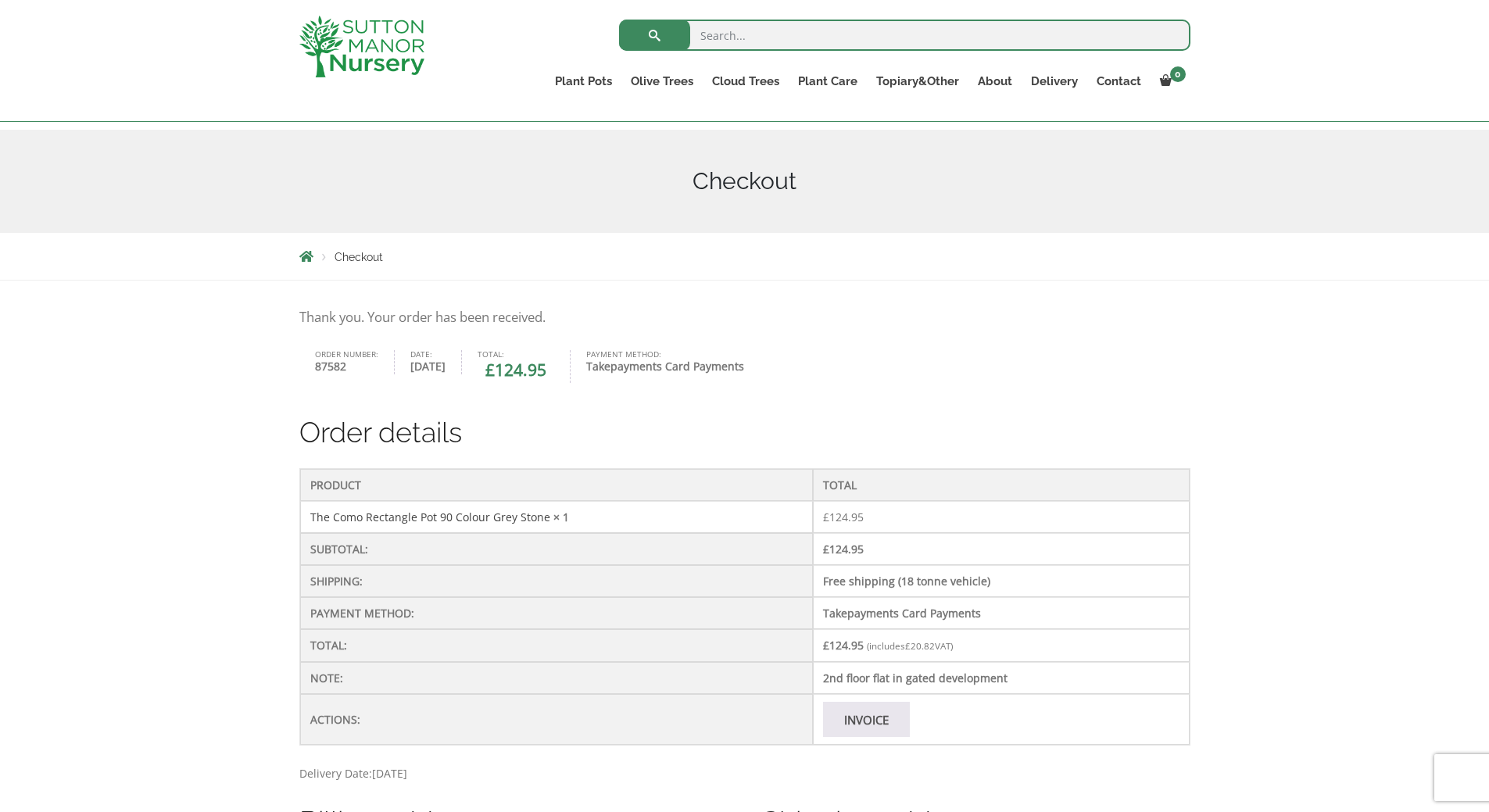
scroll to position [127, 0]
